Goal: Obtain resource: Download file/media

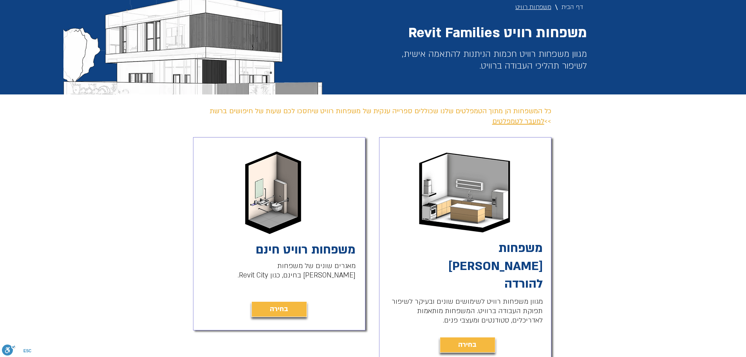
scroll to position [118, 0]
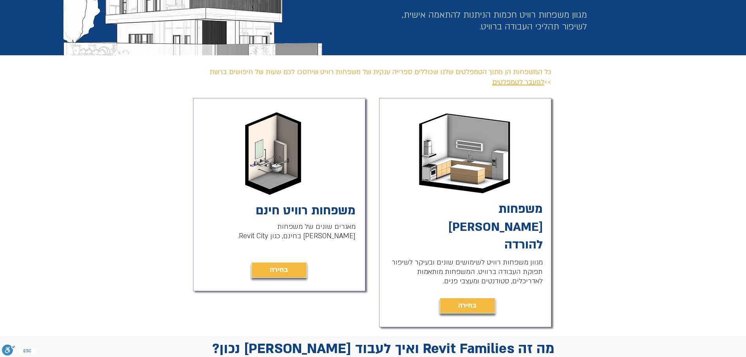
click at [484, 210] on link "משפחות [PERSON_NAME] להורדה" at bounding box center [496, 227] width 94 height 52
click at [266, 273] on link "בחירה" at bounding box center [280, 270] width 56 height 16
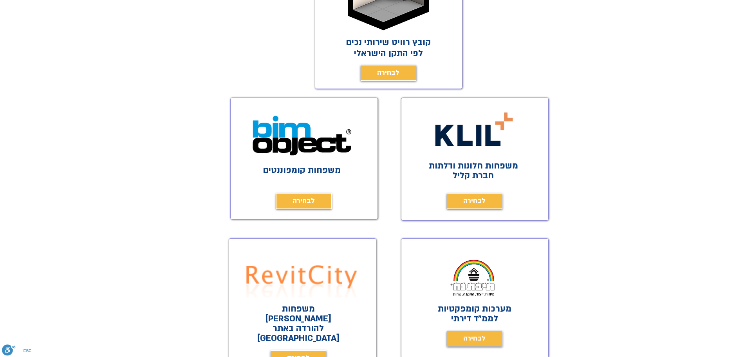
scroll to position [353, 0]
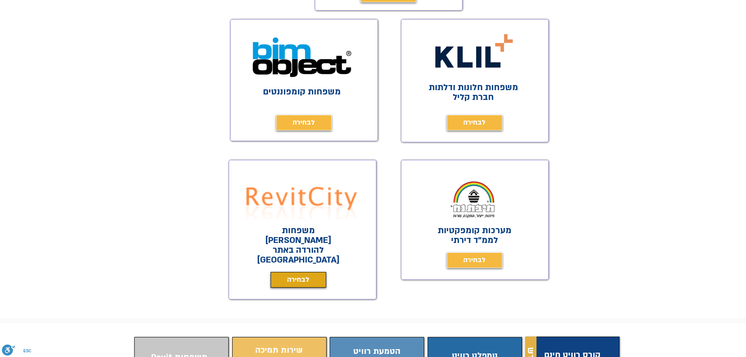
click at [302, 274] on span "לבחירה" at bounding box center [298, 279] width 22 height 11
